Goal: Navigation & Orientation: Go to known website

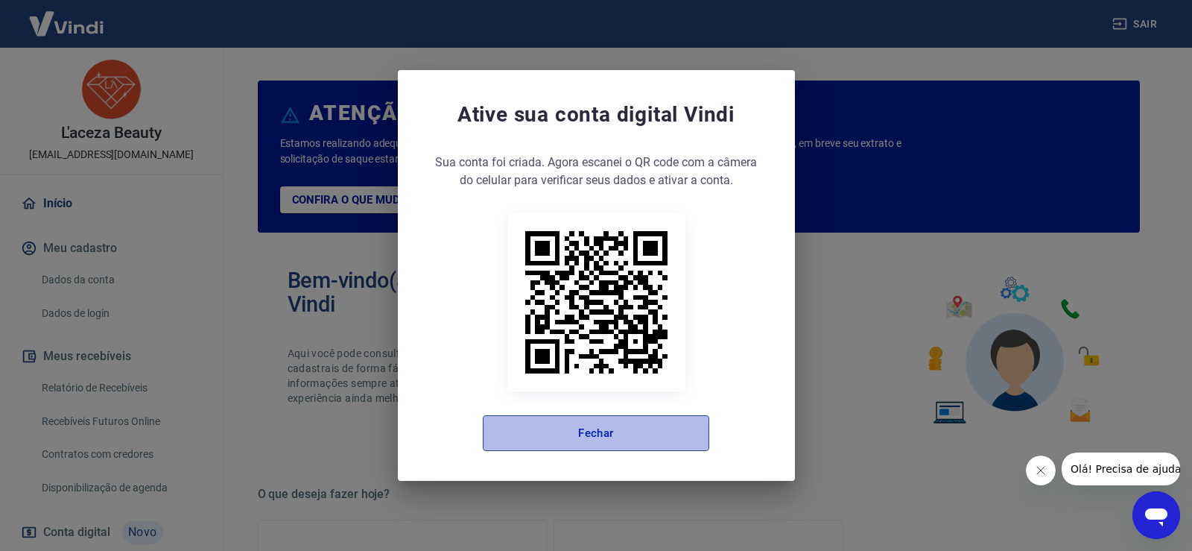
click at [534, 436] on button "Fechar" at bounding box center [596, 433] width 227 height 36
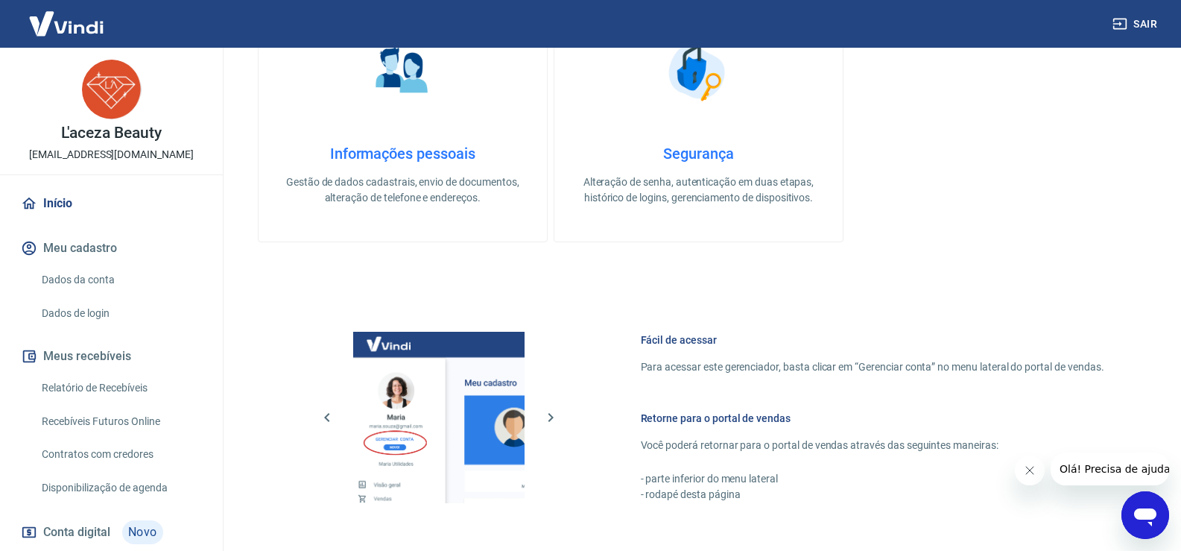
scroll to position [765, 0]
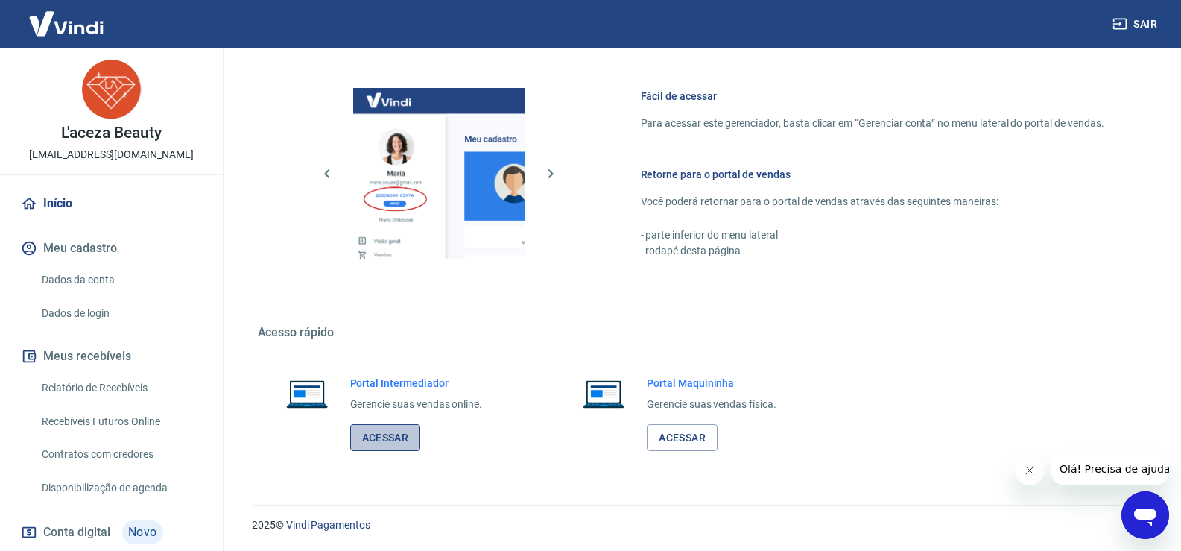
click at [371, 437] on link "Acessar" at bounding box center [385, 438] width 71 height 28
